Goal: Information Seeking & Learning: Check status

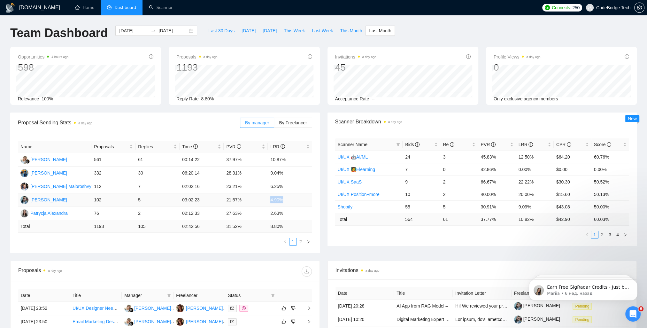
drag, startPoint x: 269, startPoint y: 200, endPoint x: 287, endPoint y: 202, distance: 18.3
click at [287, 202] on td "4.90%" at bounding box center [290, 199] width 44 height 13
drag, startPoint x: 287, startPoint y: 202, endPoint x: 295, endPoint y: 215, distance: 15.3
click at [295, 215] on tr "Patrycja Alexandra 76 2 02:12:33 27.63% 2.63%" at bounding box center [165, 213] width 294 height 13
drag, startPoint x: 295, startPoint y: 215, endPoint x: 291, endPoint y: 202, distance: 13.6
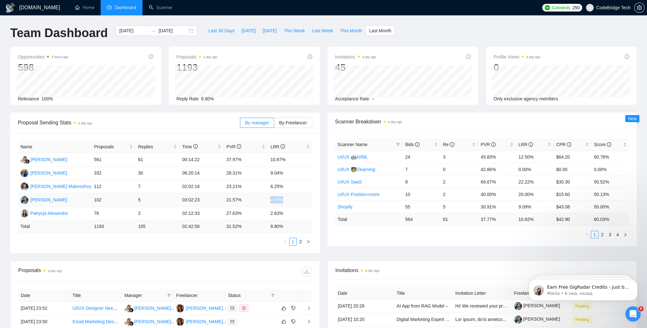
click at [291, 202] on tr "[PERSON_NAME] 102 5 03:02:23 21.57% 4.90%" at bounding box center [165, 199] width 294 height 13
drag, startPoint x: 291, startPoint y: 202, endPoint x: 276, endPoint y: 203, distance: 15.7
click at [276, 203] on td "4.90%" at bounding box center [290, 199] width 44 height 13
click at [275, 200] on td "4.90%" at bounding box center [290, 199] width 44 height 13
drag, startPoint x: 222, startPoint y: 199, endPoint x: 259, endPoint y: 205, distance: 37.2
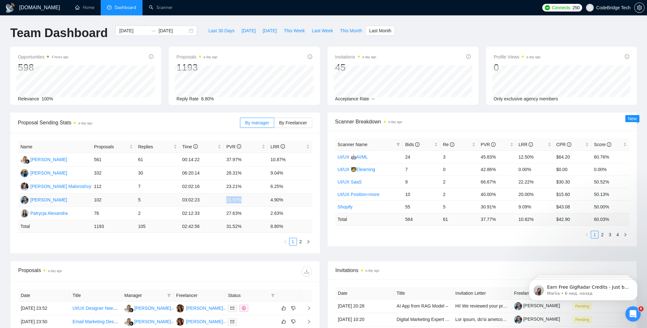
click at [259, 205] on tr "[PERSON_NAME] 102 5 03:02:23 21.57% 4.90%" at bounding box center [165, 199] width 294 height 13
drag, startPoint x: 259, startPoint y: 205, endPoint x: 252, endPoint y: 214, distance: 11.6
click at [252, 214] on tr "Patrycja Alexandra 76 2 02:12:33 27.63% 2.63%" at bounding box center [165, 213] width 294 height 13
drag, startPoint x: 252, startPoint y: 214, endPoint x: 280, endPoint y: 215, distance: 28.1
click at [280, 215] on td "2.63%" at bounding box center [290, 213] width 44 height 13
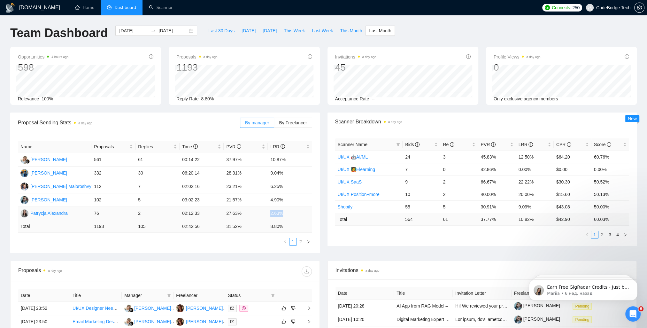
drag, startPoint x: 288, startPoint y: 213, endPoint x: 271, endPoint y: 214, distance: 17.6
click at [271, 214] on td "2.63%" at bounding box center [290, 213] width 44 height 13
click at [276, 214] on td "2.63%" at bounding box center [290, 213] width 44 height 13
drag, startPoint x: 270, startPoint y: 213, endPoint x: 288, endPoint y: 214, distance: 18.2
click at [288, 214] on td "2.63%" at bounding box center [290, 213] width 44 height 13
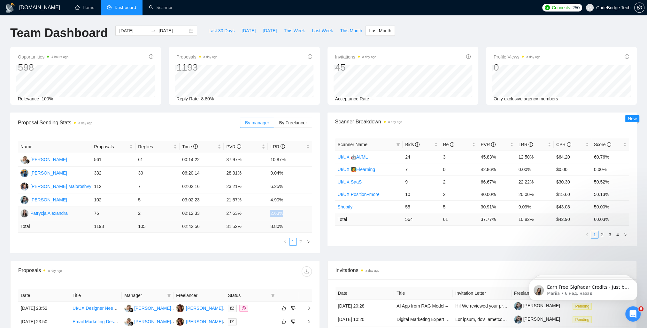
click at [273, 214] on td "2.63%" at bounding box center [290, 213] width 44 height 13
drag, startPoint x: 283, startPoint y: 214, endPoint x: 254, endPoint y: 210, distance: 29.5
click at [254, 210] on tr "Patrycja Alexandra 76 2 02:12:33 27.63% 2.63%" at bounding box center [165, 213] width 294 height 13
drag, startPoint x: 254, startPoint y: 210, endPoint x: 283, endPoint y: 172, distance: 47.1
click at [283, 172] on td "9.04%" at bounding box center [290, 172] width 44 height 13
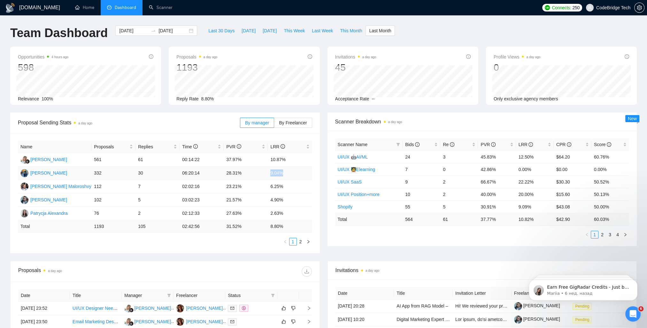
drag, startPoint x: 282, startPoint y: 169, endPoint x: 260, endPoint y: 171, distance: 22.4
click at [260, 171] on tr "[PERSON_NAME] 332 30 06:20:14 28.31% 9.04%" at bounding box center [165, 172] width 294 height 13
drag, startPoint x: 260, startPoint y: 171, endPoint x: 295, endPoint y: 200, distance: 45.2
click at [295, 200] on tr "[PERSON_NAME] 102 5 03:02:23 21.57% 4.90%" at bounding box center [165, 199] width 294 height 13
drag, startPoint x: 295, startPoint y: 200, endPoint x: 301, endPoint y: 240, distance: 41.1
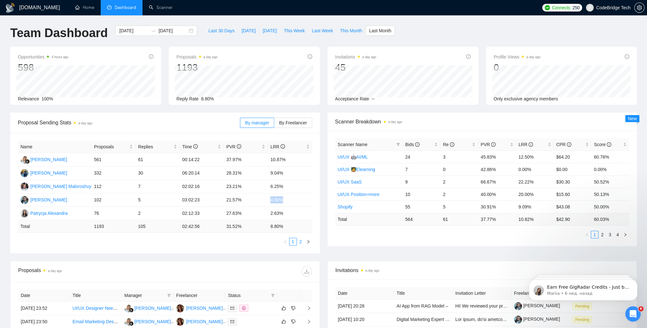
click at [301, 240] on link "2" at bounding box center [300, 241] width 7 height 7
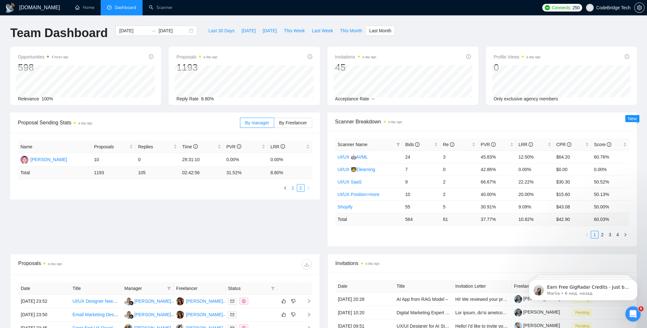
click at [293, 187] on link "1" at bounding box center [292, 187] width 7 height 7
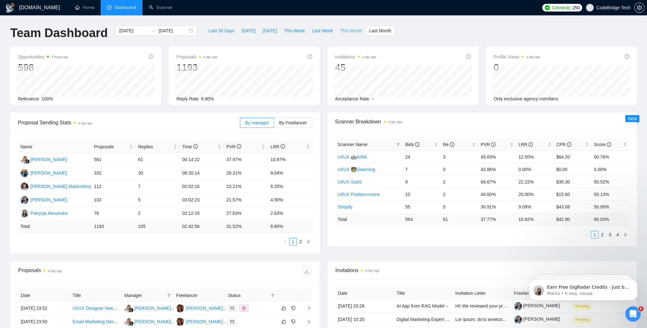
click at [347, 30] on span "This Month" at bounding box center [351, 30] width 22 height 7
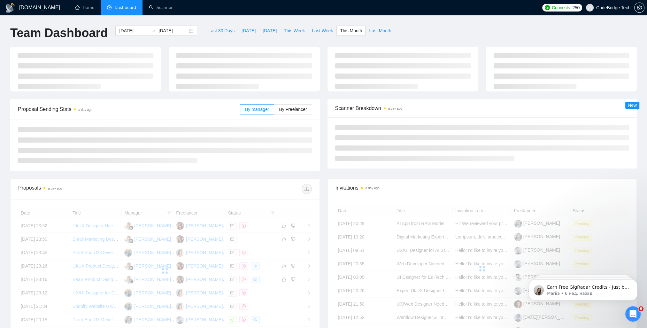
type input "[DATE]"
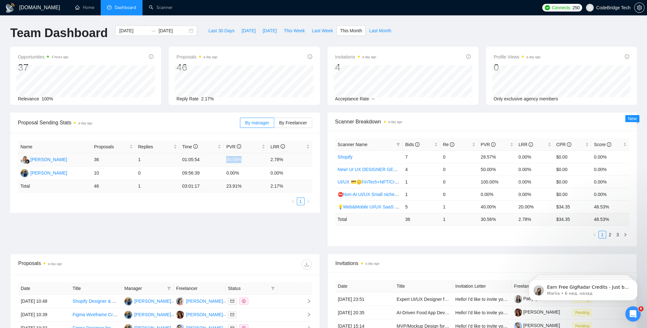
click at [255, 160] on tr "[PERSON_NAME] 36 1 01:05:54 30.56% 2.78%" at bounding box center [165, 159] width 294 height 13
drag, startPoint x: 255, startPoint y: 160, endPoint x: 271, endPoint y: 174, distance: 21.0
click at [271, 174] on tr "[PERSON_NAME] 10 0 09:56:39 0.00% 0.00%" at bounding box center [165, 172] width 294 height 13
drag, startPoint x: 271, startPoint y: 174, endPoint x: 248, endPoint y: 173, distance: 23.3
click at [248, 173] on td "0.00%" at bounding box center [246, 172] width 44 height 13
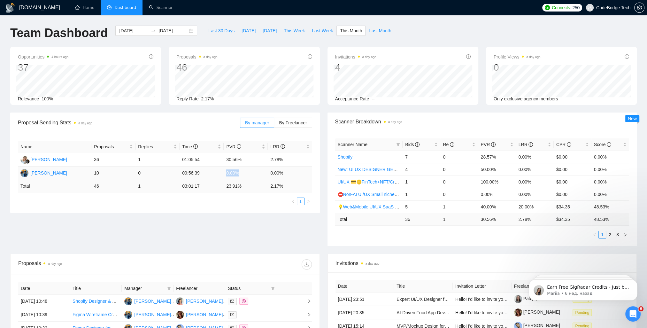
click at [232, 173] on td "0.00%" at bounding box center [246, 172] width 44 height 13
